Goal: Information Seeking & Learning: Find specific fact

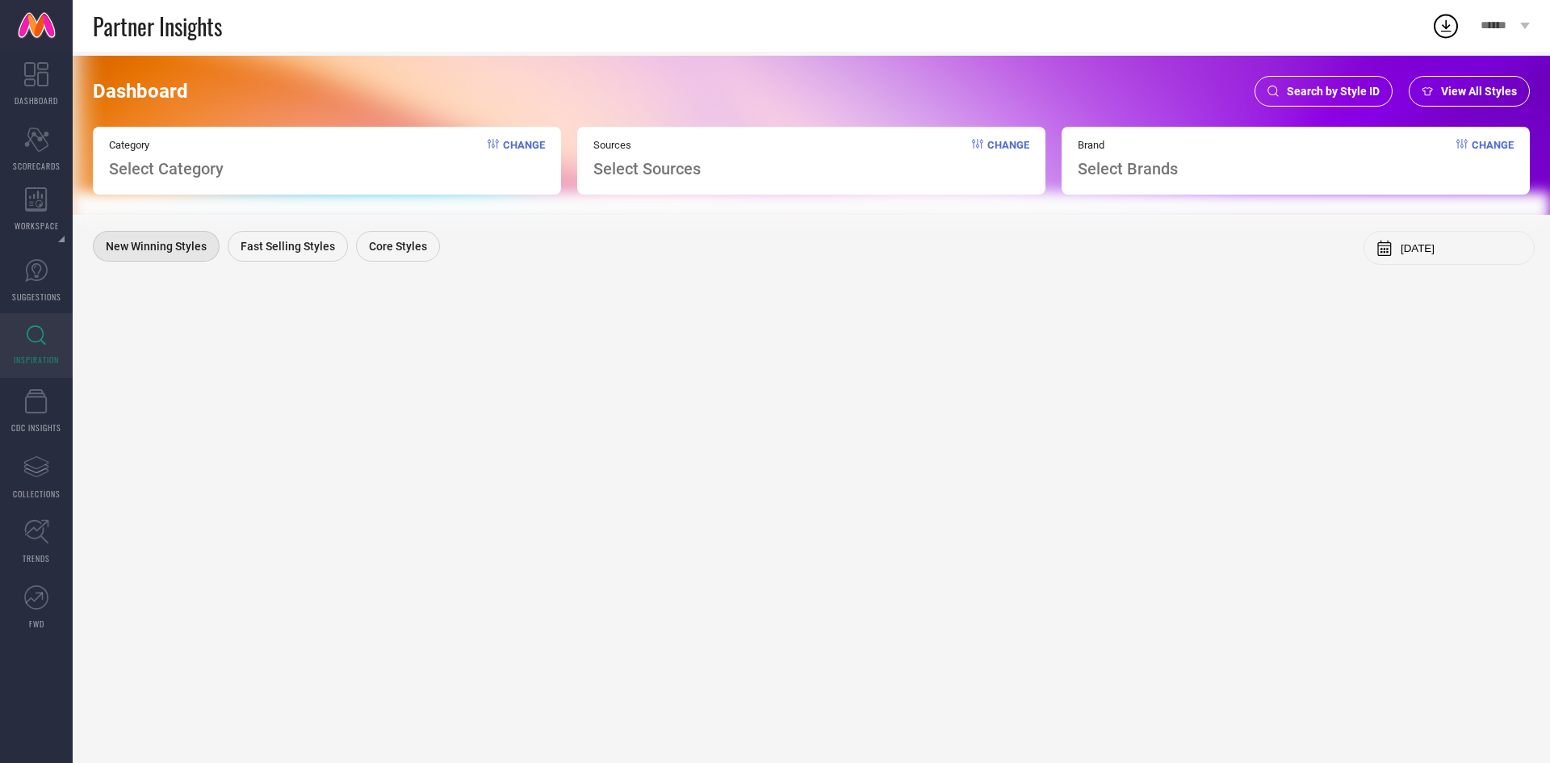
click at [1315, 77] on div "Search by Style ID" at bounding box center [1323, 91] width 138 height 31
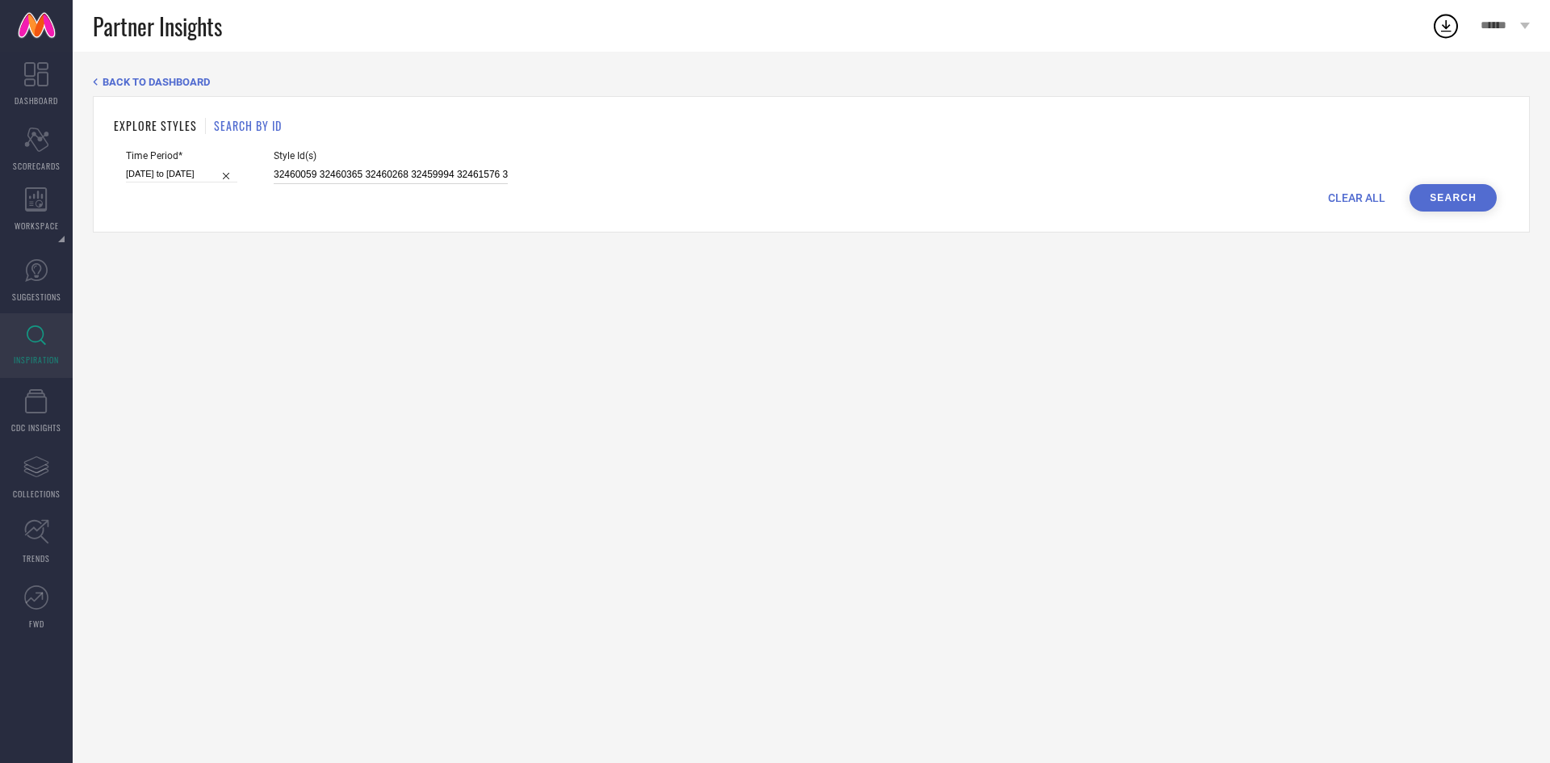
click at [440, 182] on input "32460059 32460365 32460268 32459994 32461576 32460352 32461578 32461583 3246003…" at bounding box center [391, 174] width 234 height 19
paste input "12098684 12098718 23054570 23054426 23054626 23054552 23054460 23054564 1710858…"
type input "12098684 12098718 23054570 23054426 23054626 23054552 23054460 23054564 1710858…"
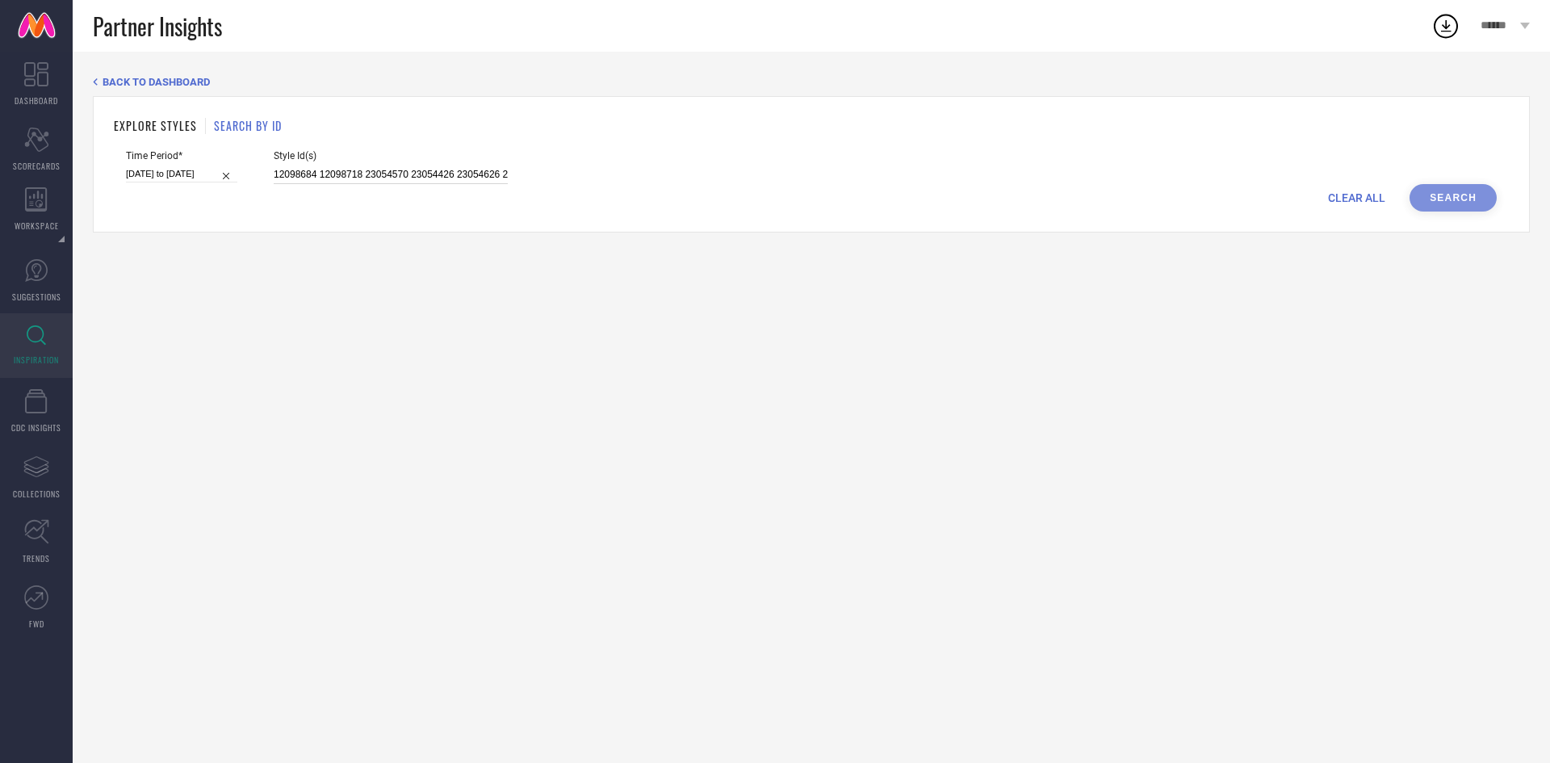
scroll to position [0, 541]
select select "5"
select select "2025"
select select "6"
select select "2025"
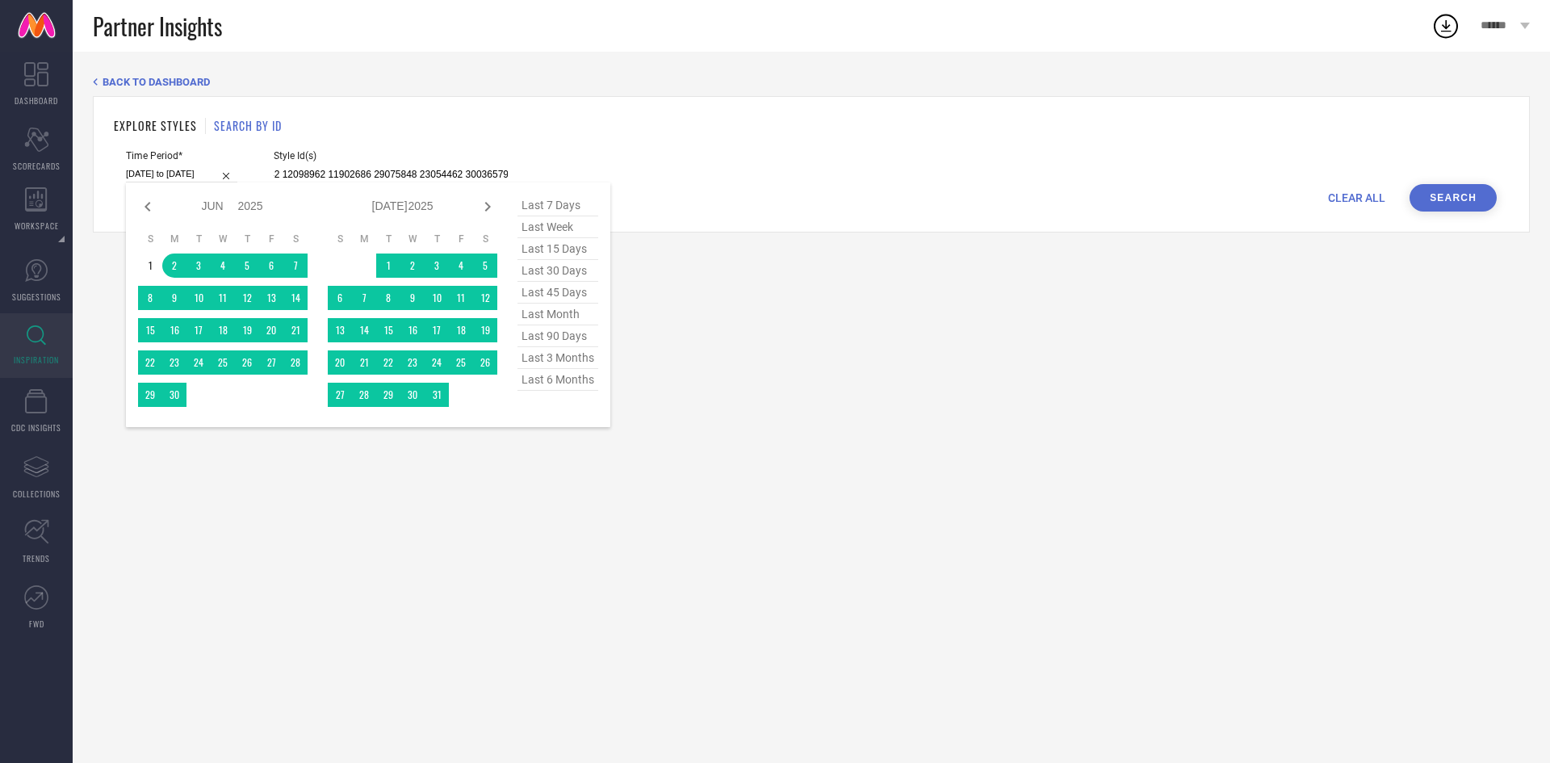
click at [170, 181] on input "[DATE] to [DATE]" at bounding box center [181, 173] width 111 height 17
type input "12098684 12098718 23054570 23054426 23054626 23054552 23054460 23054564 1710858…"
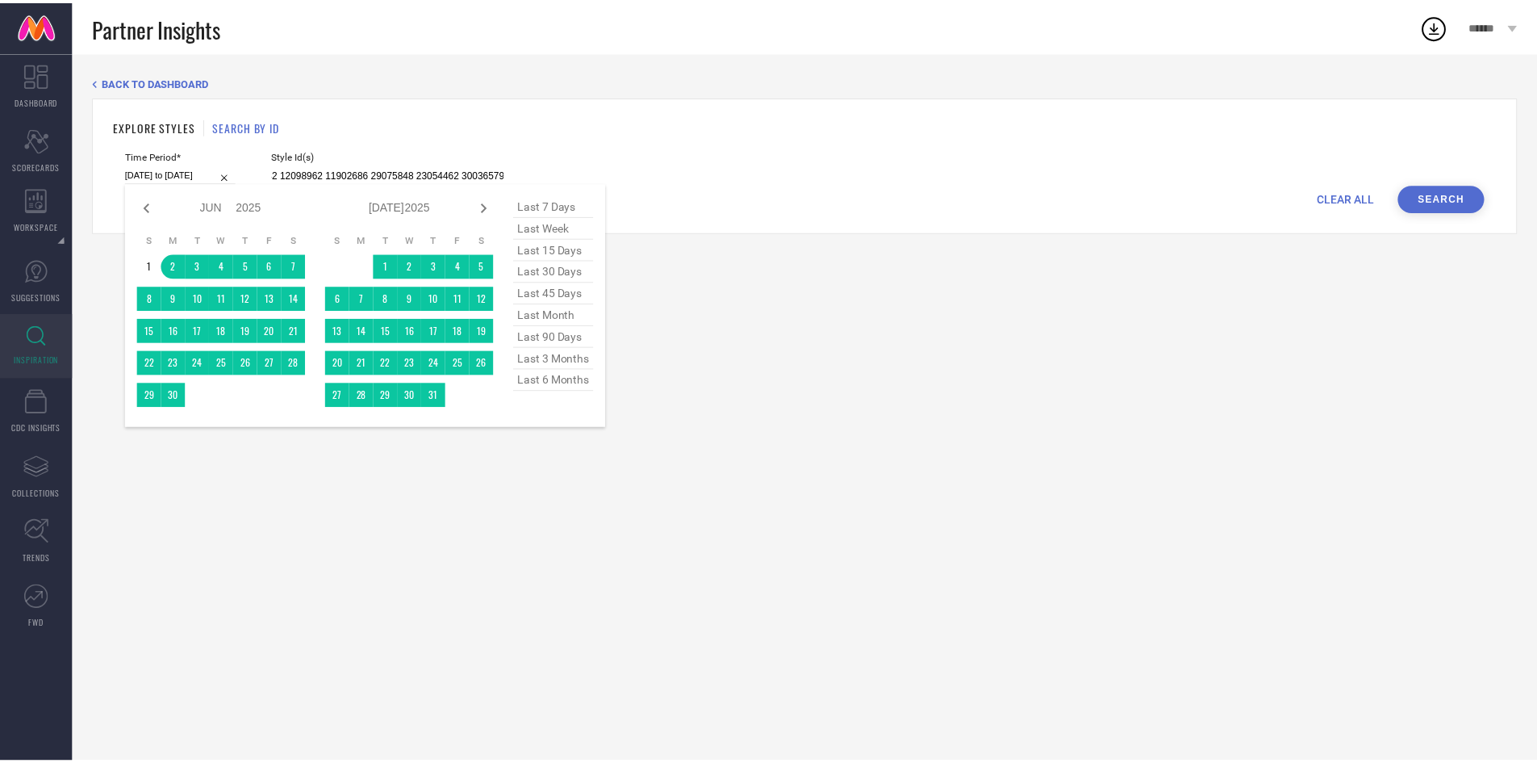
scroll to position [0, 0]
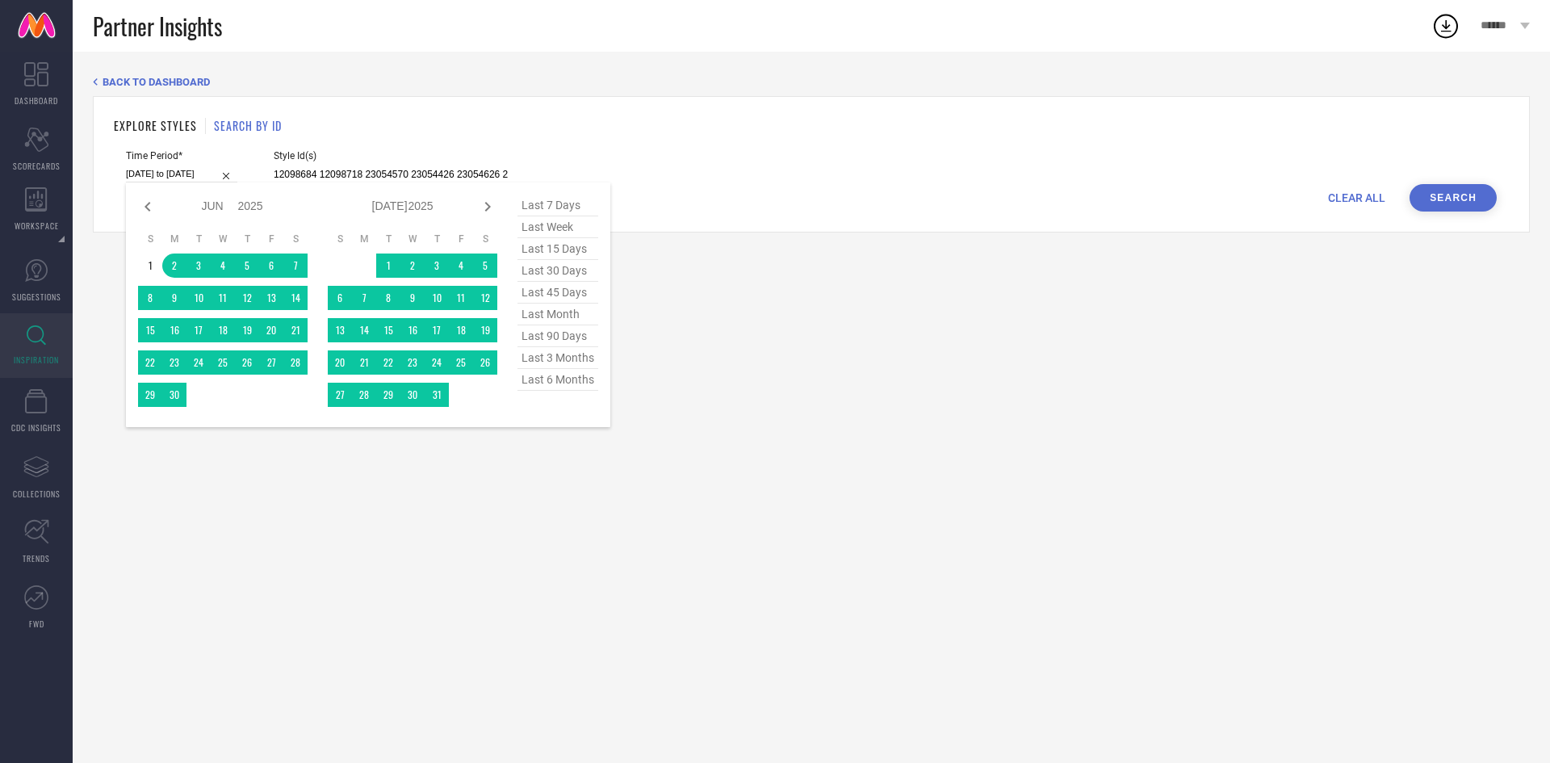
click at [559, 360] on span "last 3 months" at bounding box center [557, 358] width 81 height 22
type input "[DATE] to [DATE]"
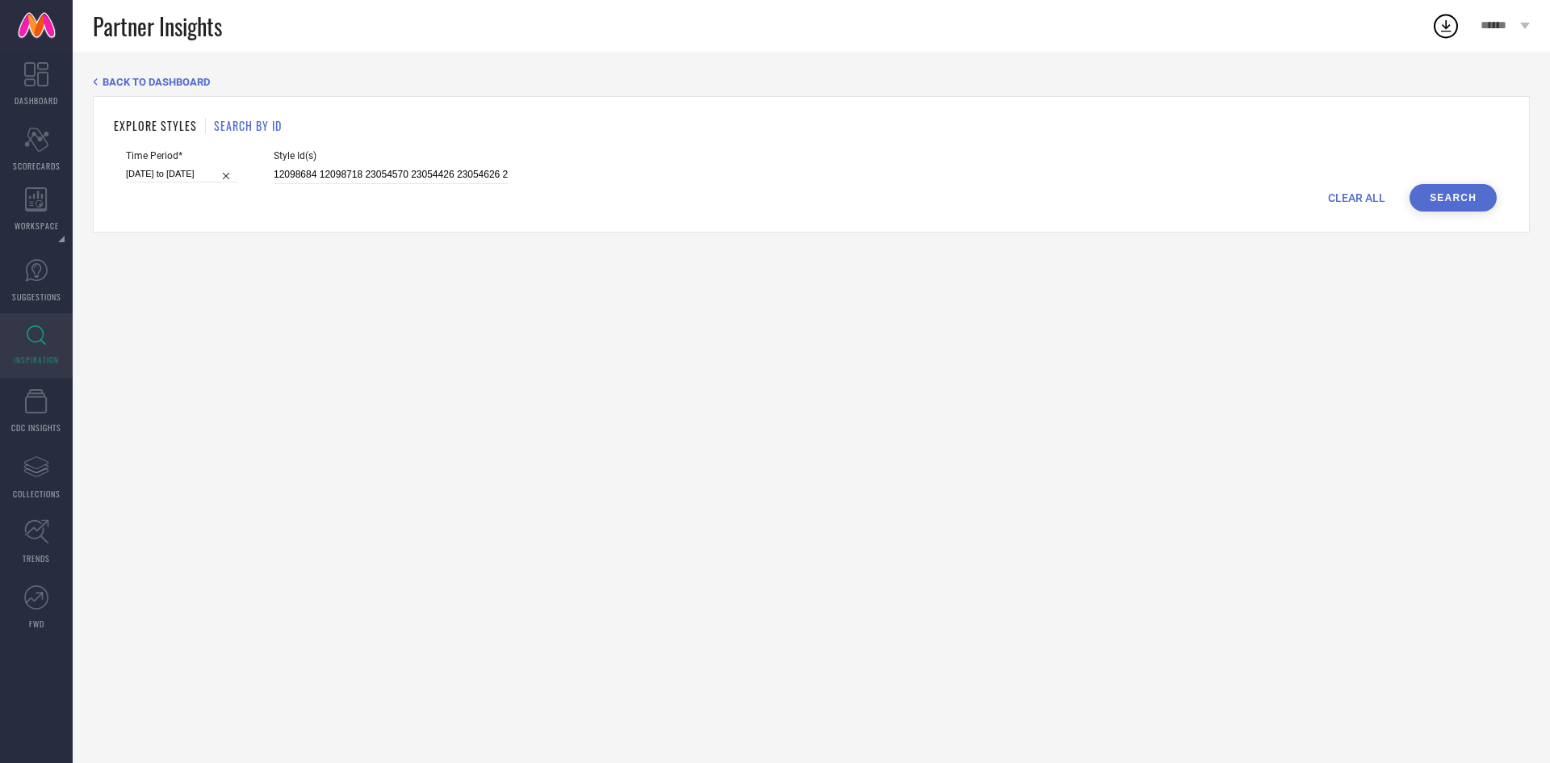
click at [1428, 193] on button "Search" at bounding box center [1452, 197] width 87 height 27
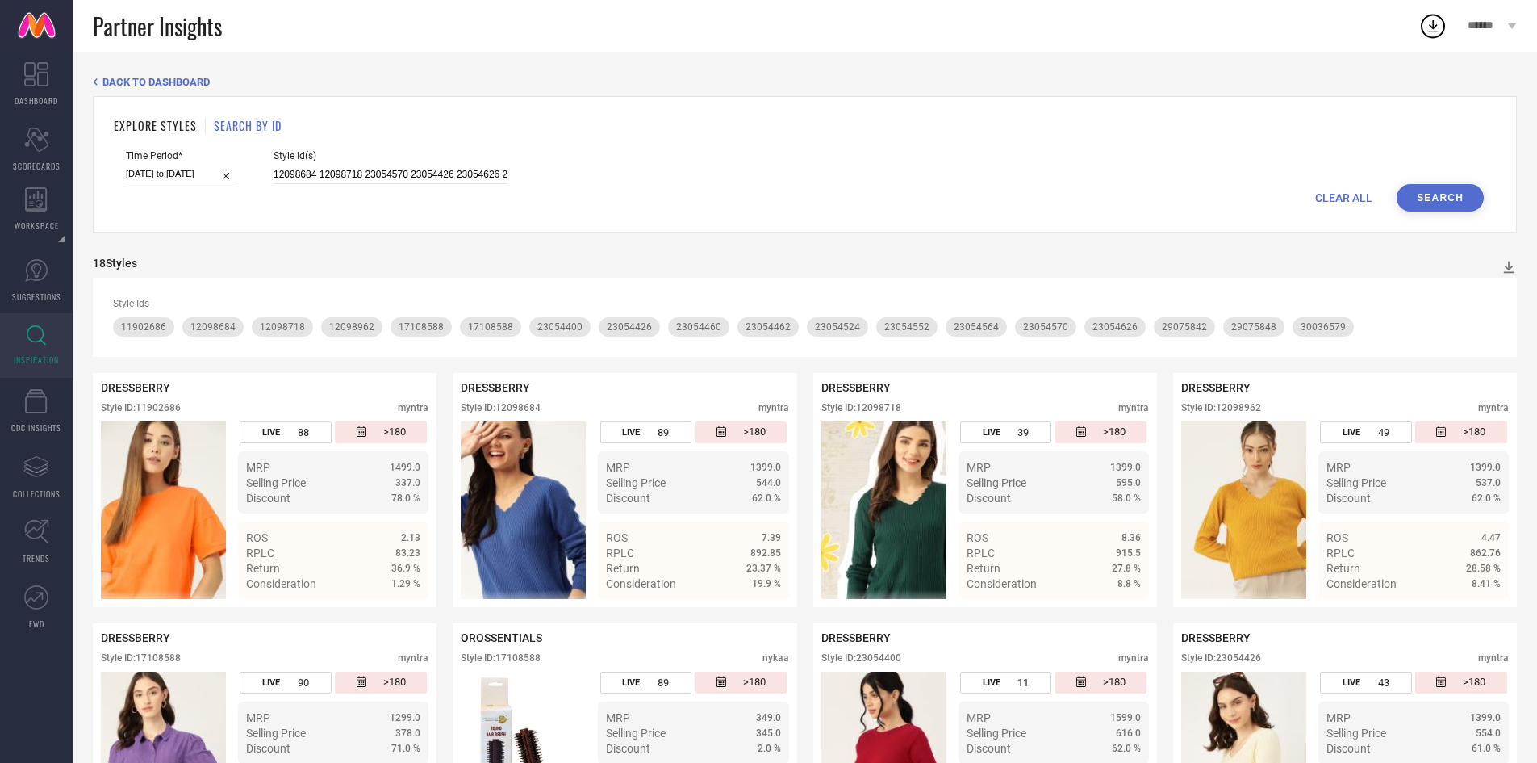
click at [787, 307] on div "Style Ids" at bounding box center [805, 303] width 1384 height 11
click at [470, 176] on input "12098684 12098718 23054570 23054426 23054626 23054552 23054460 23054564 1710858…" at bounding box center [391, 174] width 234 height 19
paste input "11265850 14080934 13778150 13179772 17486034"
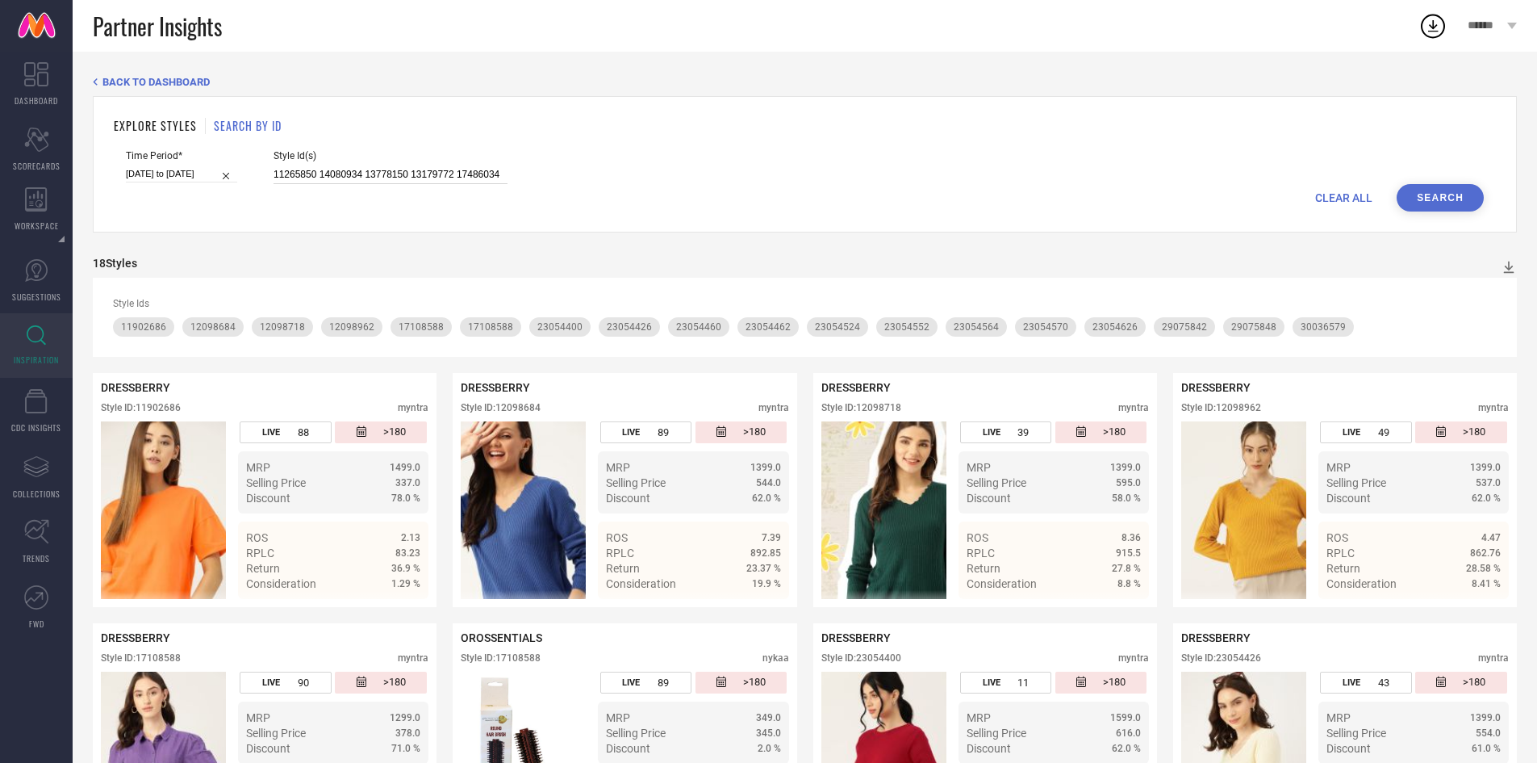
type input "11265850 14080934 13778150 13179772 17486034"
click at [1411, 188] on button "Search" at bounding box center [1440, 197] width 87 height 27
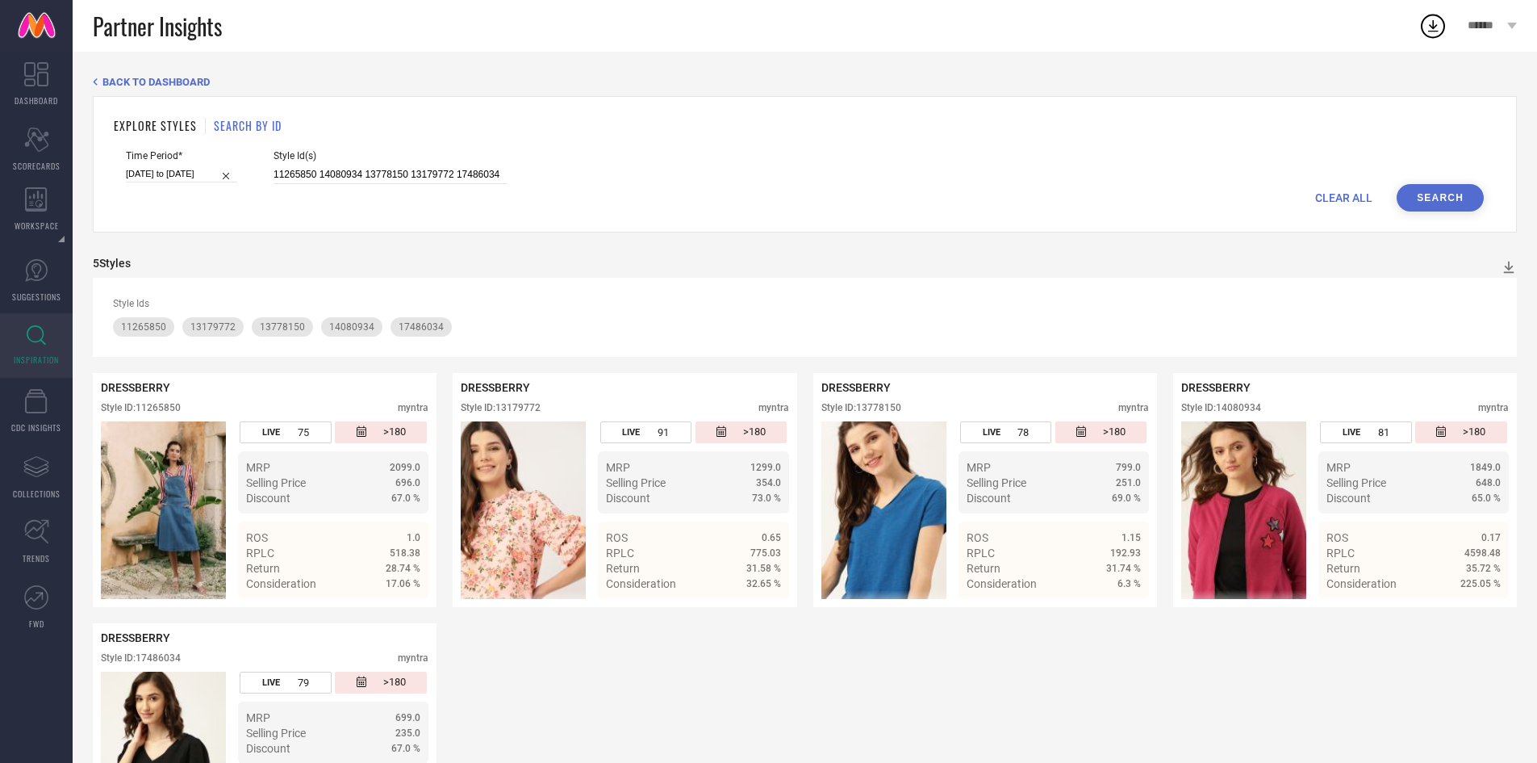
scroll to position [121, 0]
